Goal: Information Seeking & Learning: Learn about a topic

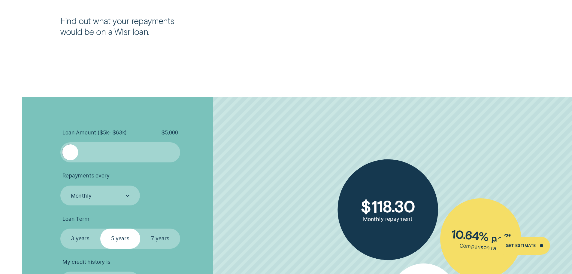
scroll to position [1321, 0]
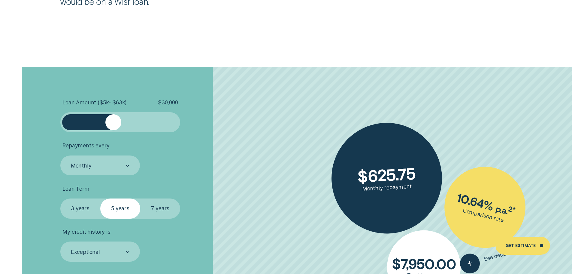
drag, startPoint x: 83, startPoint y: 127, endPoint x: 114, endPoint y: 129, distance: 30.7
click at [114, 129] on div at bounding box center [113, 122] width 16 height 16
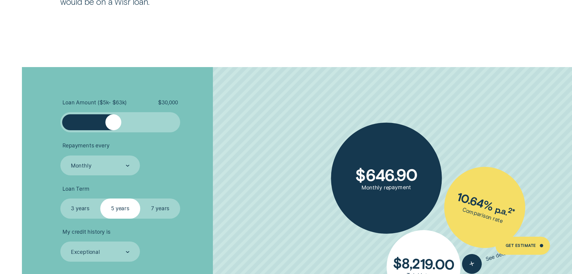
scroll to position [1411, 0]
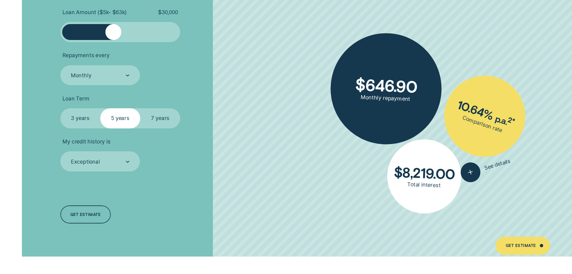
click at [155, 121] on label "7 years" at bounding box center [160, 118] width 40 height 20
click at [140, 108] on input "7 years" at bounding box center [140, 108] width 0 height 0
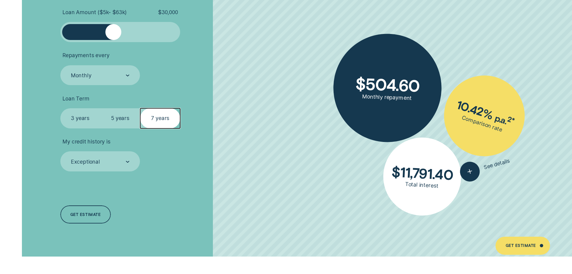
click at [125, 116] on label "5 years" at bounding box center [120, 118] width 40 height 20
click at [100, 108] on input "5 years" at bounding box center [100, 108] width 0 height 0
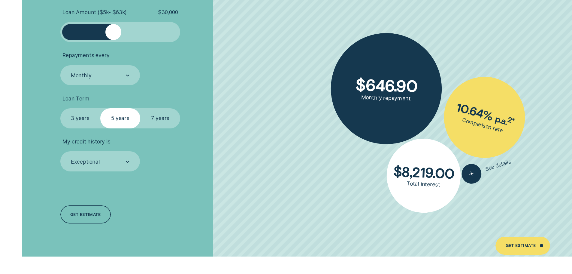
click at [71, 117] on label "3 years" at bounding box center [80, 118] width 40 height 20
click at [60, 108] on input "3 years" at bounding box center [60, 108] width 0 height 0
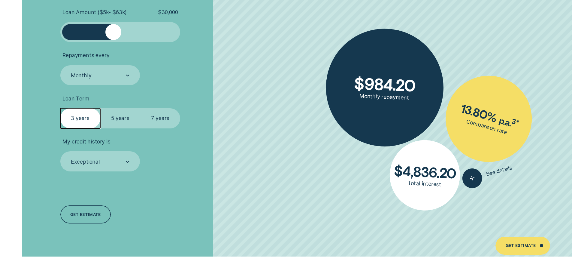
click at [159, 118] on label "7 years" at bounding box center [160, 118] width 40 height 20
click at [140, 108] on input "7 years" at bounding box center [140, 108] width 0 height 0
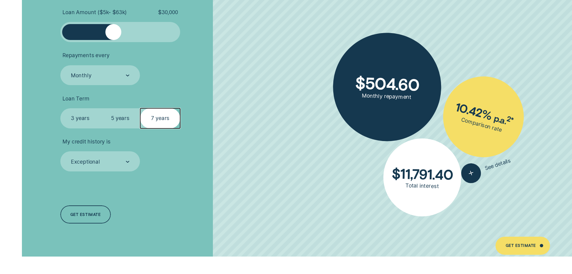
scroll to position [1381, 0]
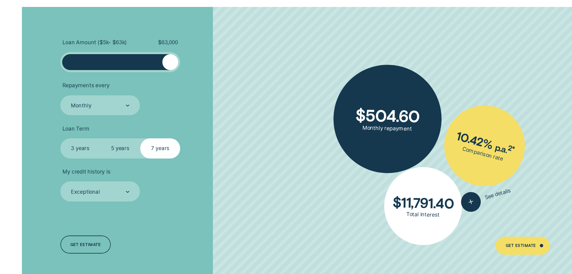
drag, startPoint x: 113, startPoint y: 61, endPoint x: 176, endPoint y: 60, distance: 63.4
click at [176, 60] on div at bounding box center [170, 62] width 16 height 16
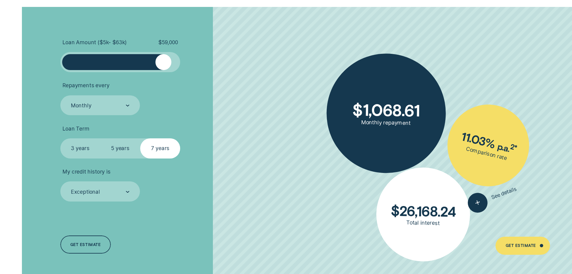
drag, startPoint x: 175, startPoint y: 65, endPoint x: 48, endPoint y: 68, distance: 126.8
click at [48, 68] on div "Loan Amount ( $5k - $63k ) $ 59,000 Repayments every Monthly Loan Term Select L…" at bounding box center [286, 146] width 535 height 279
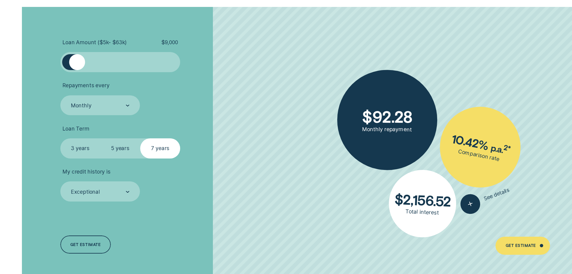
drag, startPoint x: 73, startPoint y: 63, endPoint x: 84, endPoint y: 66, distance: 10.9
click at [83, 66] on div at bounding box center [77, 62] width 16 height 16
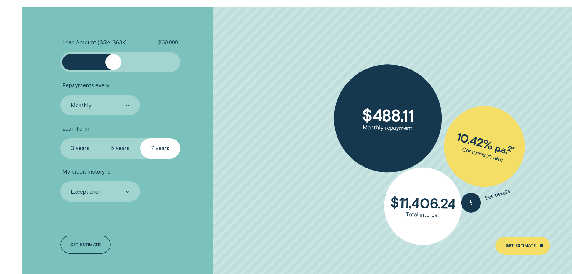
drag, startPoint x: 81, startPoint y: 66, endPoint x: 113, endPoint y: 72, distance: 32.0
click at [113, 72] on div at bounding box center [120, 62] width 120 height 20
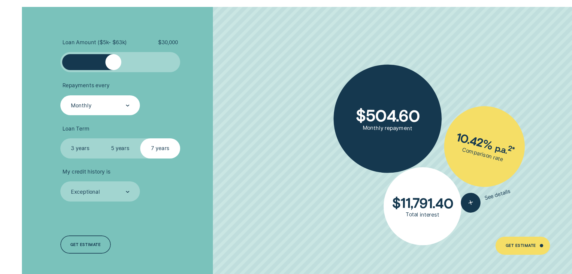
click at [118, 104] on div "Monthly" at bounding box center [99, 106] width 59 height 8
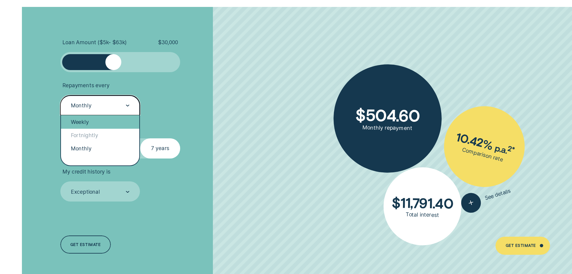
click at [113, 121] on div "Weekly" at bounding box center [100, 121] width 79 height 13
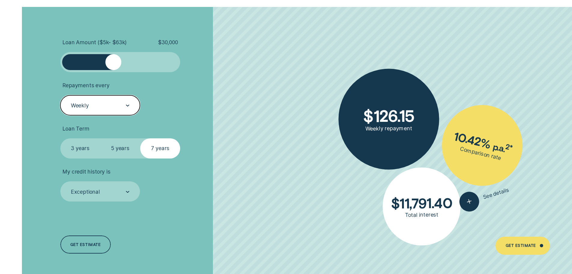
click at [125, 106] on div "Weekly" at bounding box center [99, 106] width 59 height 8
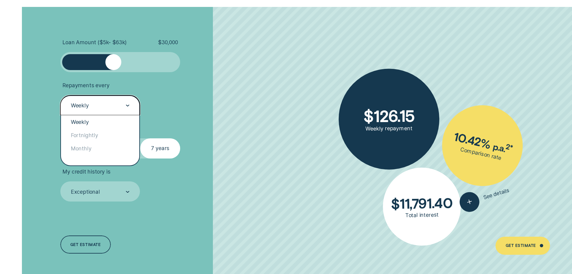
click at [125, 106] on div "Weekly" at bounding box center [99, 106] width 59 height 8
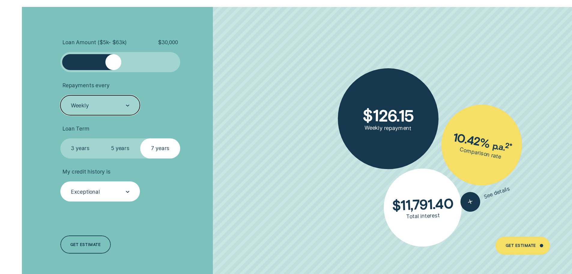
click at [121, 190] on div "Exceptional" at bounding box center [99, 192] width 59 height 8
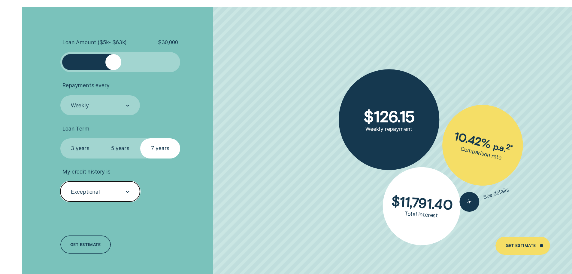
click at [121, 190] on div "Exceptional" at bounding box center [99, 192] width 59 height 8
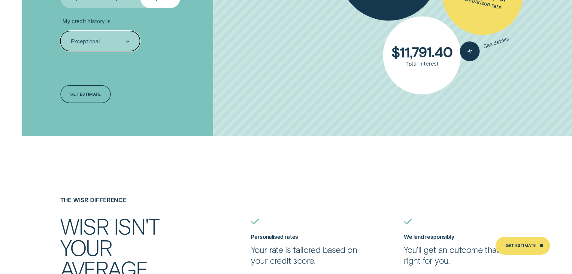
scroll to position [1621, 0]
